Goal: Information Seeking & Learning: Learn about a topic

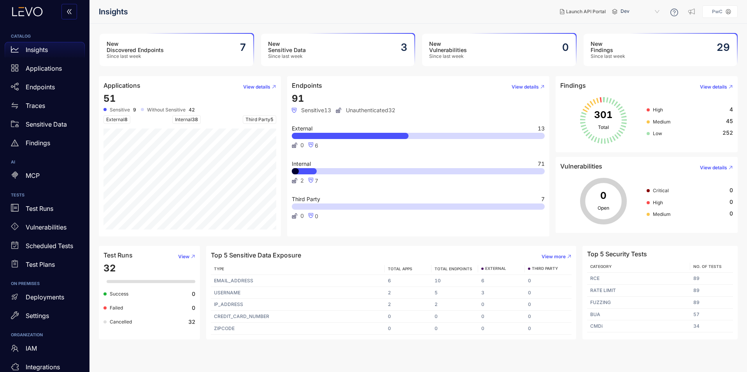
click at [54, 214] on div "Test Runs" at bounding box center [45, 209] width 80 height 16
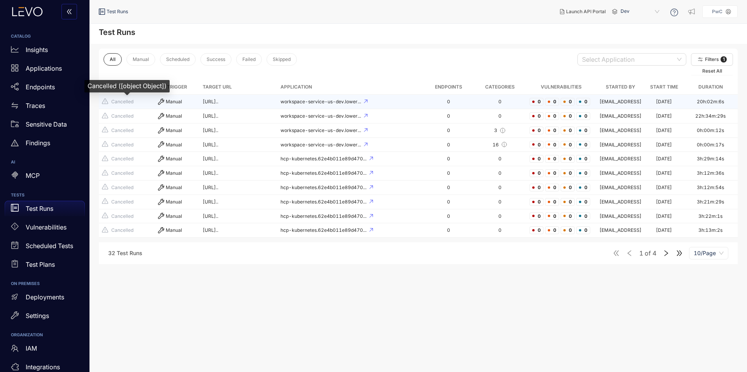
click at [139, 101] on span "Cancelled" at bounding box center [127, 101] width 50 height 7
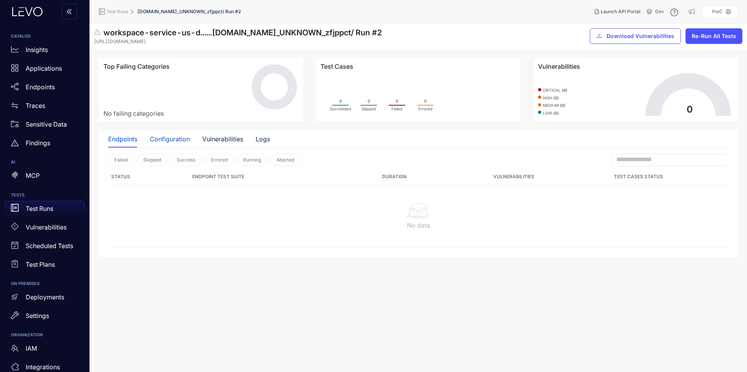
click at [182, 136] on div "Configuration" at bounding box center [170, 139] width 40 height 7
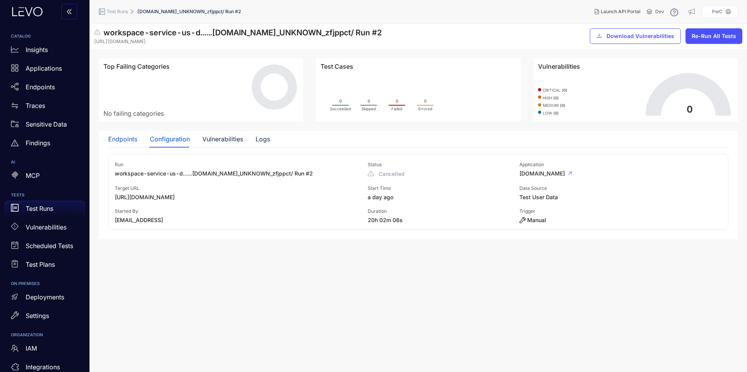
click at [125, 137] on div "Endpoints" at bounding box center [122, 139] width 29 height 7
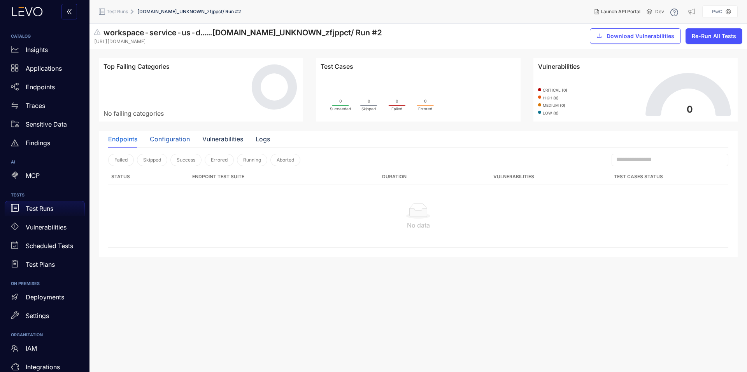
click at [177, 138] on div "Configuration" at bounding box center [170, 139] width 40 height 7
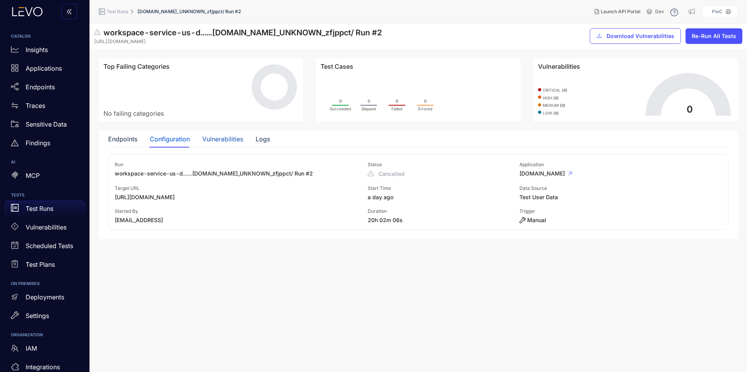
click at [222, 139] on div "Vulnerabilities" at bounding box center [222, 139] width 41 height 7
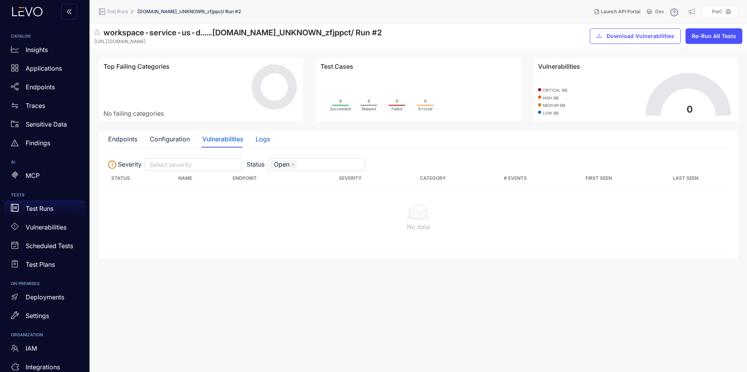
click at [264, 138] on div "Logs" at bounding box center [262, 139] width 14 height 7
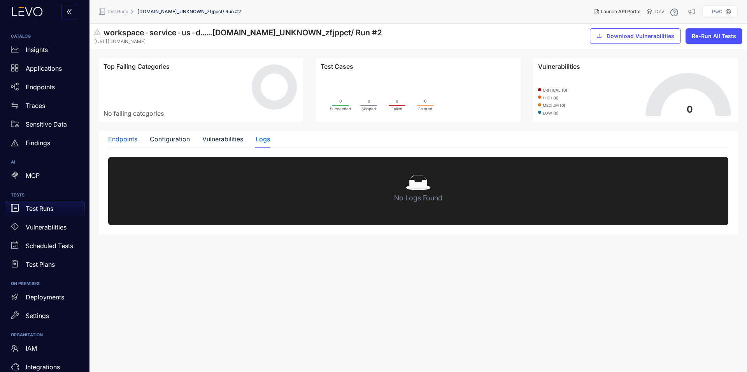
click at [129, 140] on div "Endpoints" at bounding box center [122, 139] width 29 height 7
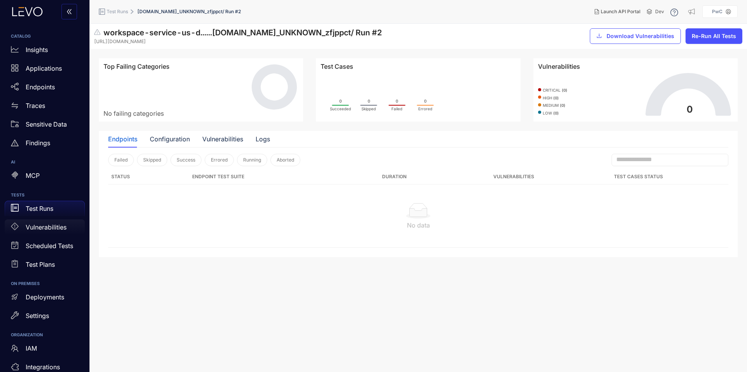
click at [41, 226] on p "Vulnerabilities" at bounding box center [46, 227] width 41 height 7
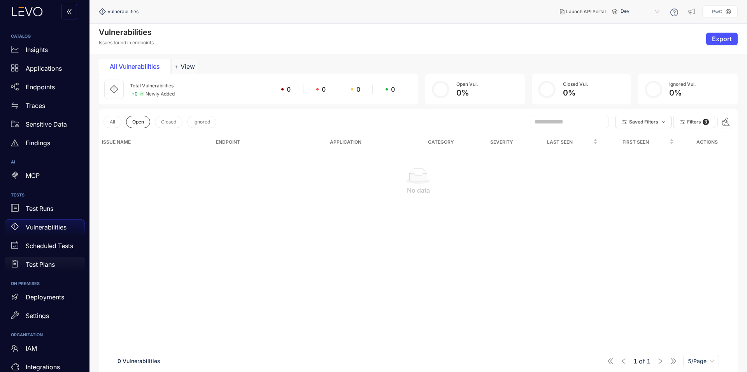
click at [39, 265] on p "Test Plans" at bounding box center [40, 264] width 29 height 7
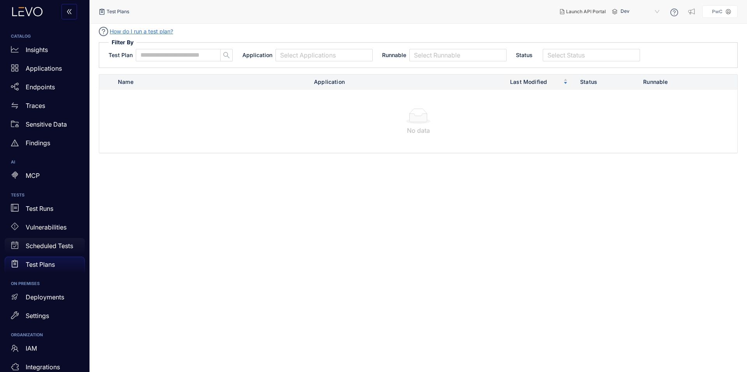
click at [53, 244] on p "Scheduled Tests" at bounding box center [49, 246] width 47 height 7
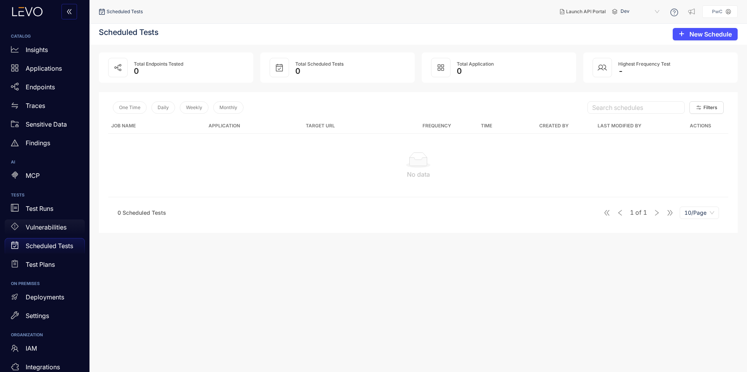
click at [65, 231] on div "Vulnerabilities" at bounding box center [45, 228] width 80 height 16
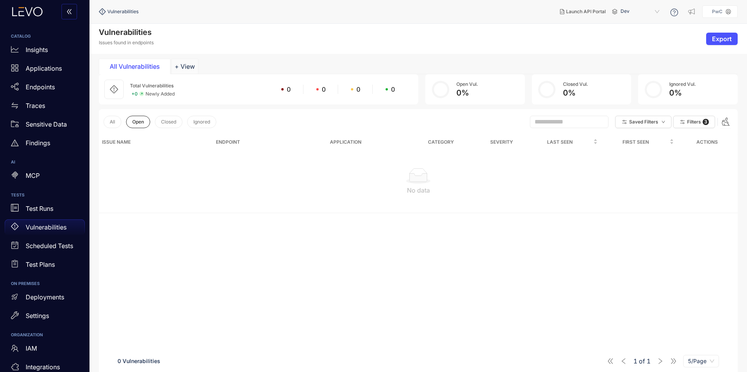
click at [59, 228] on p "Vulnerabilities" at bounding box center [46, 227] width 41 height 7
click at [59, 214] on div "Test Runs" at bounding box center [45, 209] width 80 height 16
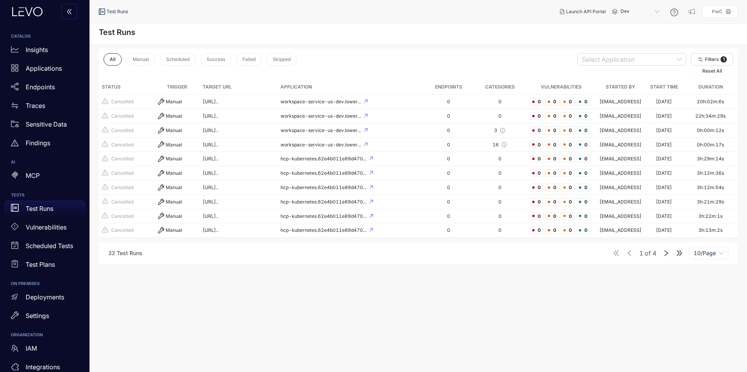
click at [677, 256] on icon "double-right" at bounding box center [678, 253] width 5 height 5
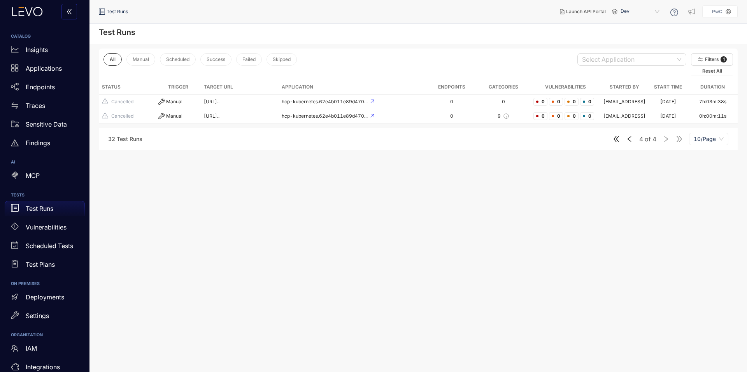
click at [614, 143] on icon "double-left" at bounding box center [615, 139] width 7 height 7
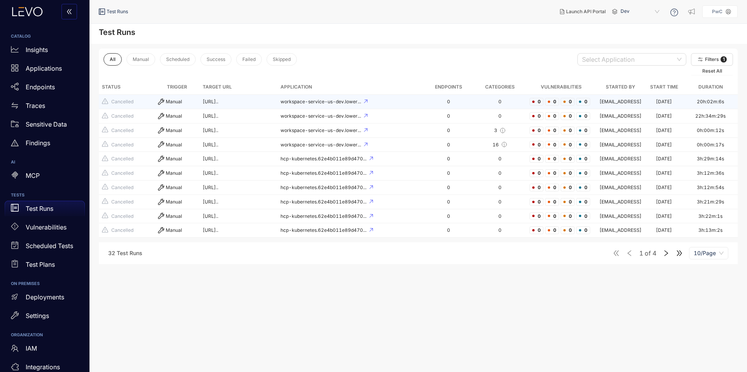
click at [367, 106] on td "workspace-service-us-dev.lower..." at bounding box center [350, 102] width 146 height 14
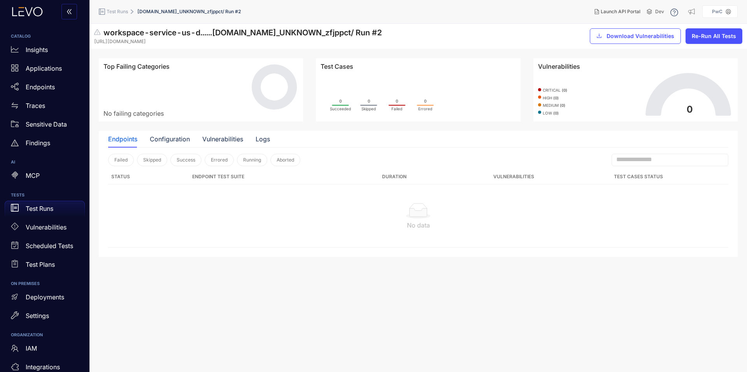
click at [117, 13] on span "Test Runs" at bounding box center [117, 11] width 21 height 5
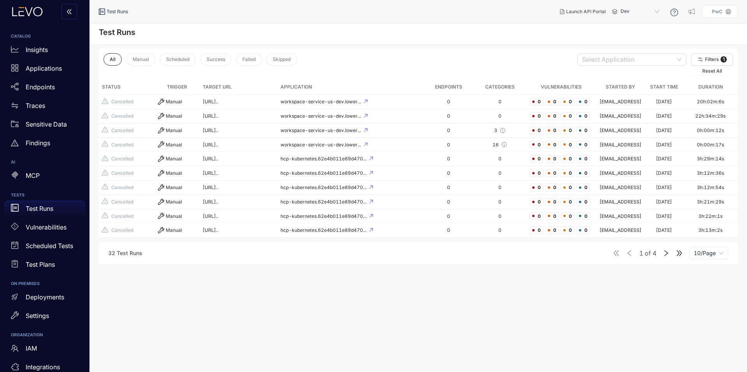
click at [392, 307] on main "Test Runs All Manual Scheduled Success Failed Skipped Select Application Filter…" at bounding box center [417, 198] width 657 height 349
click at [138, 57] on span "Manual" at bounding box center [141, 59] width 16 height 5
click at [112, 60] on span "All" at bounding box center [112, 59] width 5 height 5
click at [631, 10] on span "Dev" at bounding box center [640, 11] width 40 height 12
click at [631, 35] on div "staging" at bounding box center [643, 34] width 40 height 9
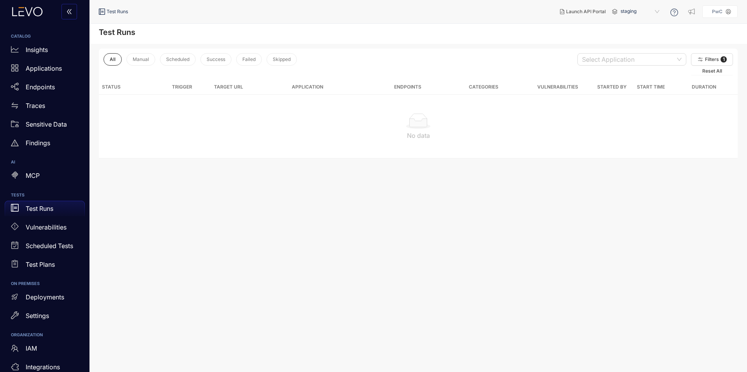
click at [628, 13] on span "staging" at bounding box center [640, 11] width 40 height 12
click at [626, 23] on div "Dev" at bounding box center [643, 24] width 40 height 9
click at [658, 9] on span "Dev" at bounding box center [640, 11] width 40 height 12
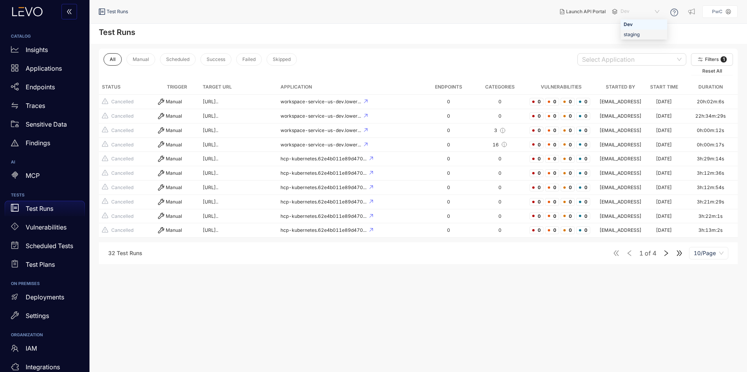
click at [444, 47] on div "All Manual Scheduled Success Failed Skipped Select Application Filters 1 Reset …" at bounding box center [417, 154] width 657 height 220
click at [38, 51] on p "Insights" at bounding box center [37, 49] width 22 height 7
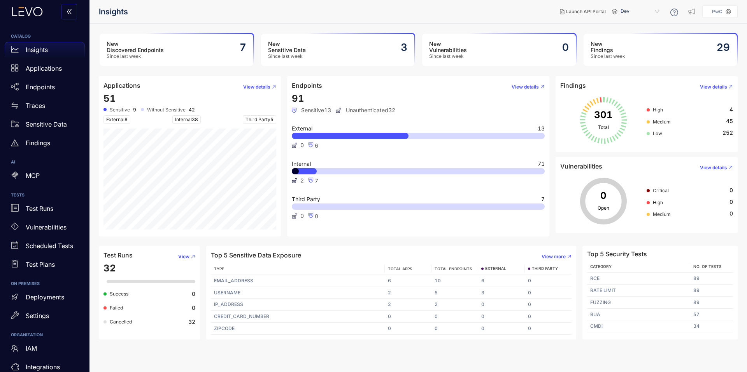
click at [151, 46] on h3 "New Discovered Endpoints" at bounding box center [135, 47] width 57 height 12
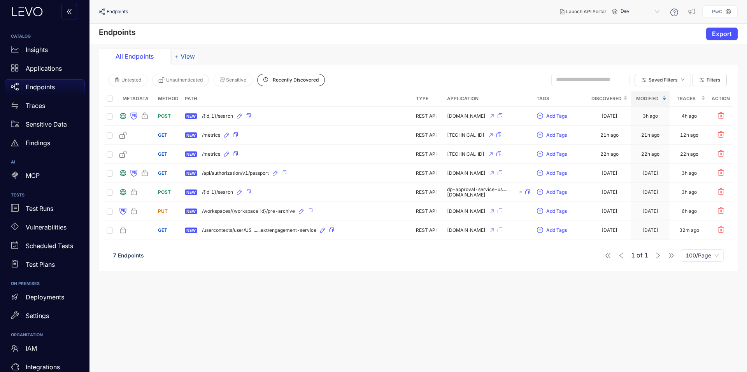
click at [181, 56] on button "+ View" at bounding box center [184, 57] width 27 height 16
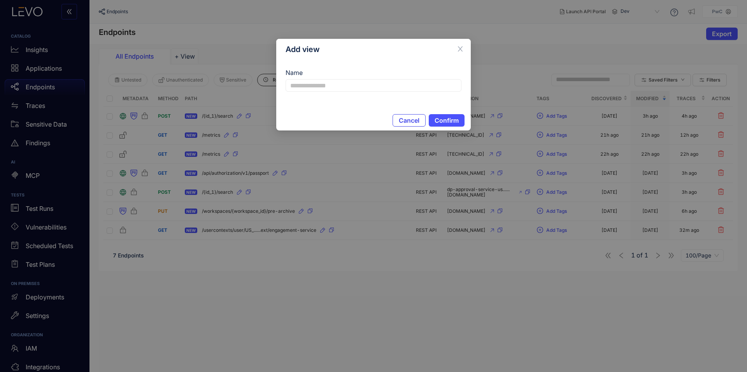
click at [418, 124] on span "Cancel" at bounding box center [409, 120] width 21 height 7
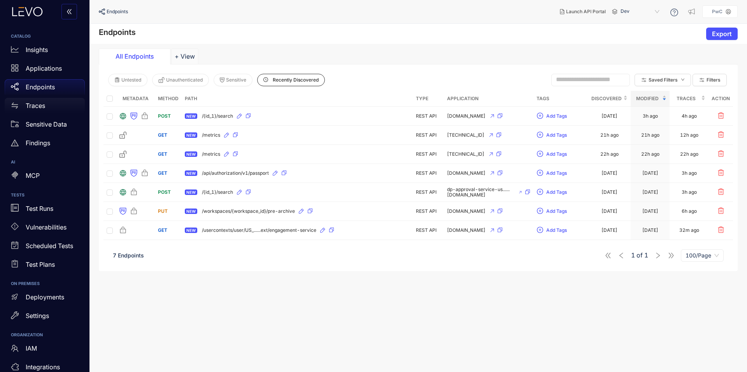
click at [37, 103] on p "Traces" at bounding box center [35, 105] width 19 height 7
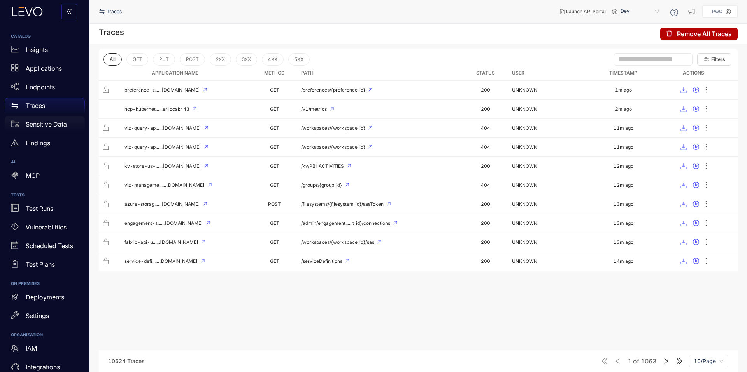
click at [48, 124] on p "Sensitive Data" at bounding box center [46, 124] width 41 height 7
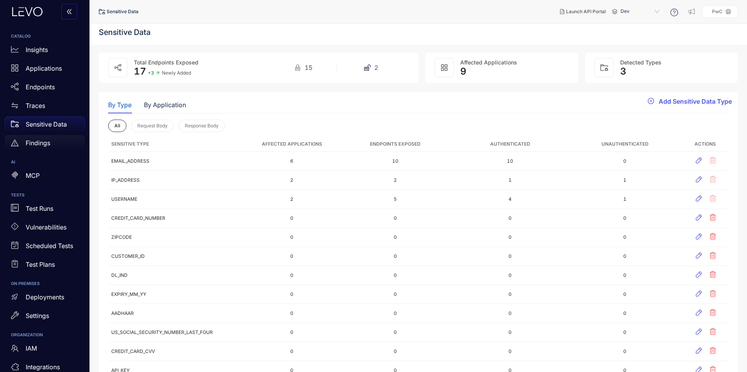
click at [56, 147] on div "Findings" at bounding box center [45, 143] width 80 height 16
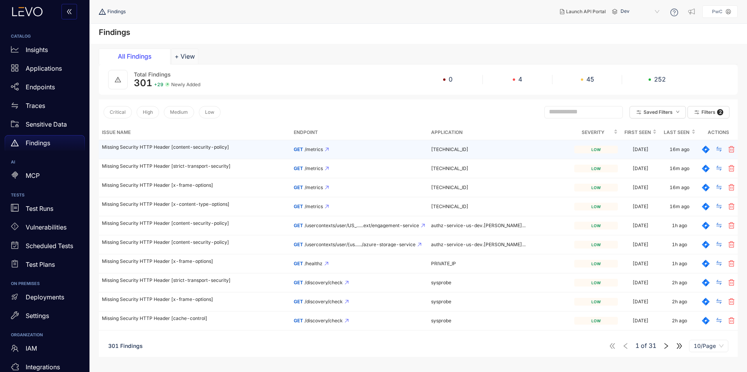
click at [251, 150] on p "Missing Security HTTP Header [content-security-policy]" at bounding box center [194, 147] width 185 height 5
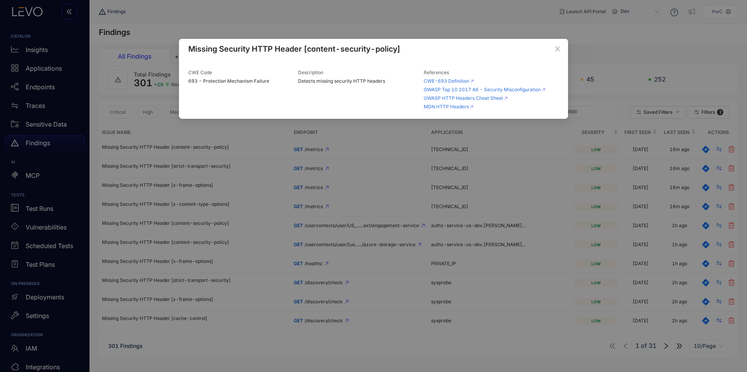
click at [184, 19] on div "Missing Security HTTP Header [content-security-policy] CWE Code 693 - Protectio…" at bounding box center [373, 186] width 747 height 372
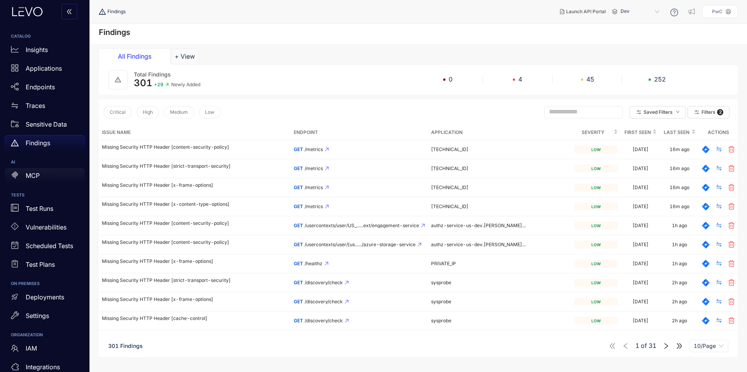
click at [46, 173] on div "MCP" at bounding box center [45, 176] width 80 height 16
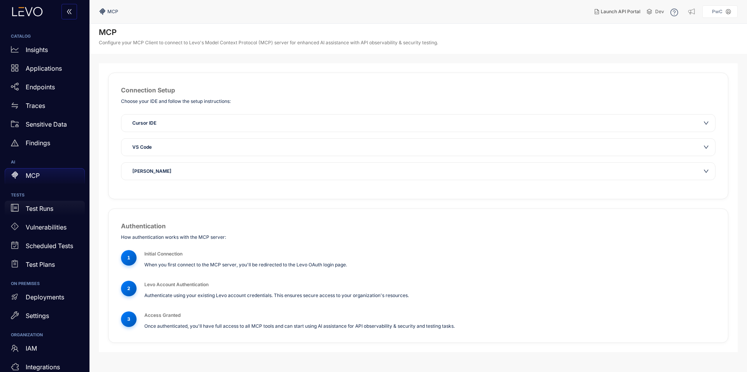
click at [49, 209] on p "Test Runs" at bounding box center [40, 208] width 28 height 7
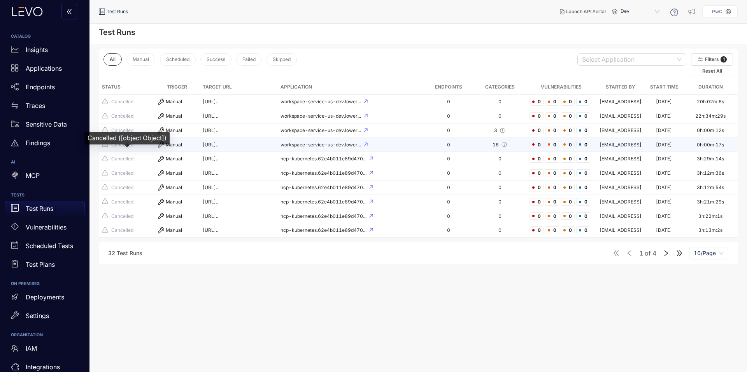
click at [123, 148] on span "Cancelled" at bounding box center [122, 144] width 22 height 5
